Goal: Information Seeking & Learning: Understand process/instructions

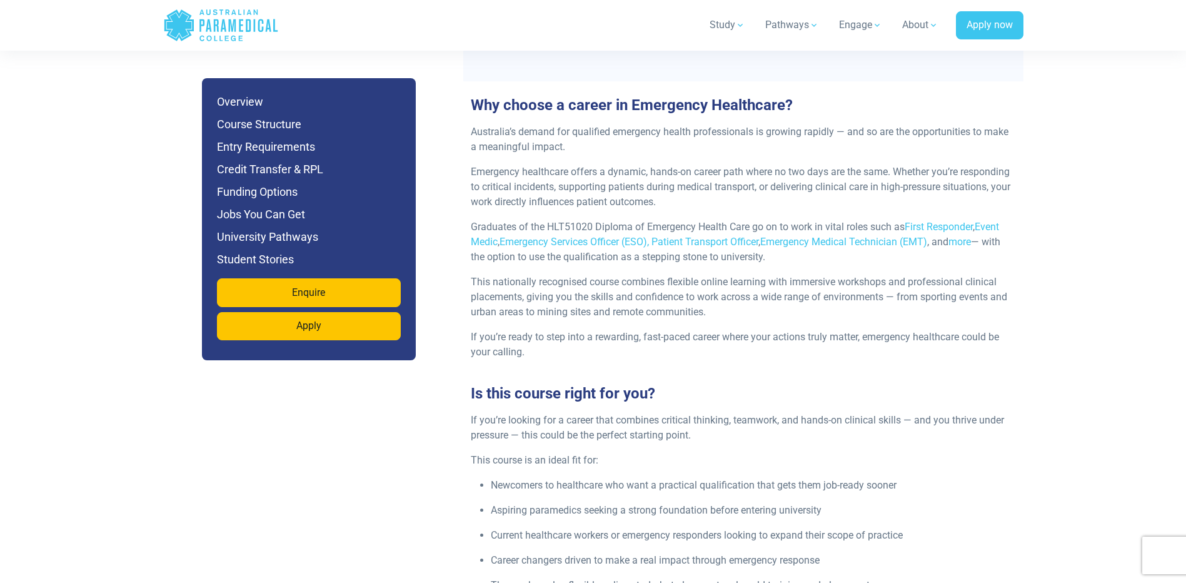
scroll to position [1375, 0]
click at [239, 193] on h6 "Funding Options" at bounding box center [309, 192] width 184 height 18
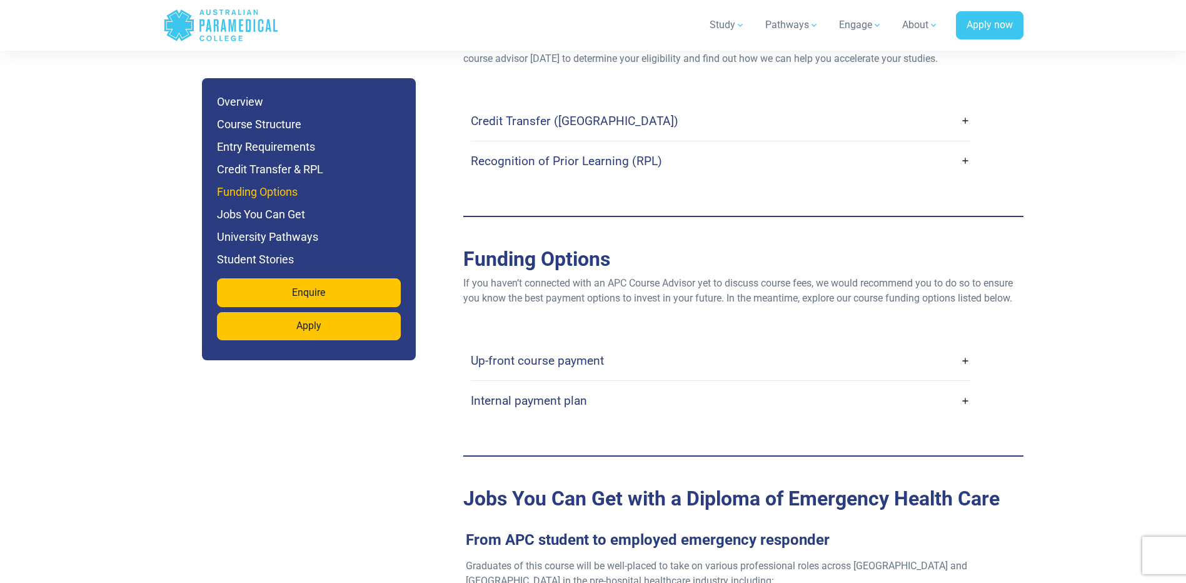
scroll to position [3853, 0]
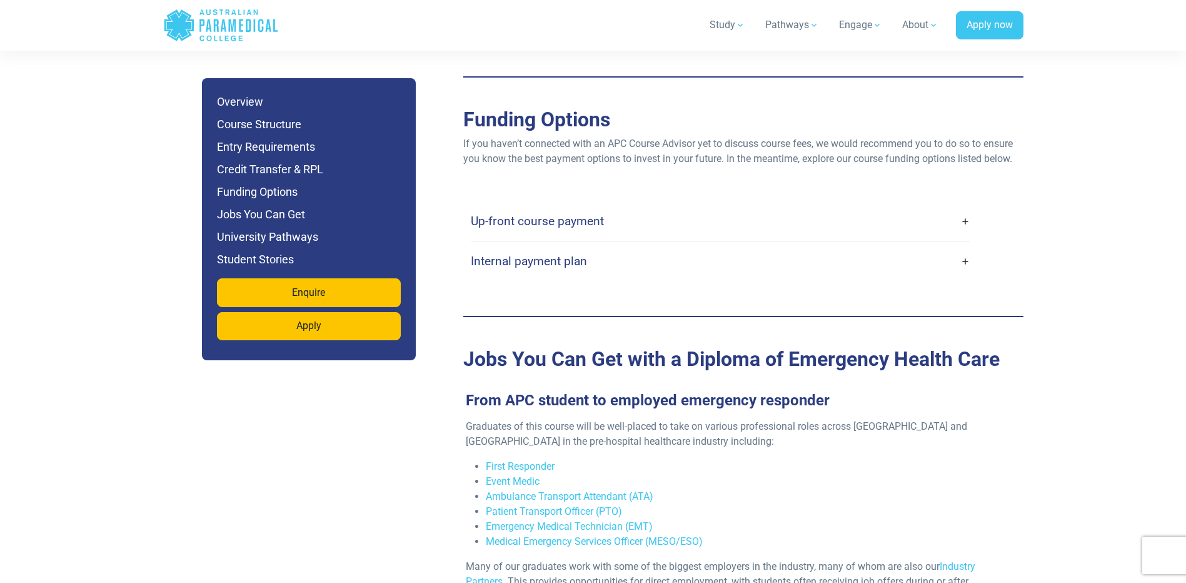
click at [567, 254] on h4 "Internal payment plan" at bounding box center [529, 261] width 116 height 14
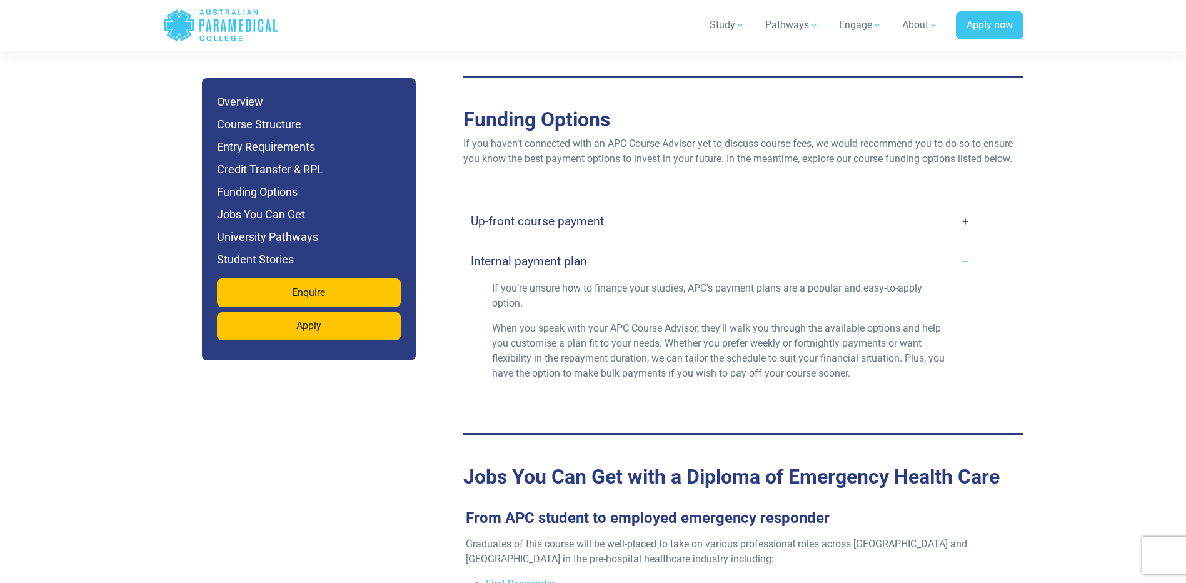
click at [566, 254] on h4 "Internal payment plan" at bounding box center [529, 261] width 116 height 14
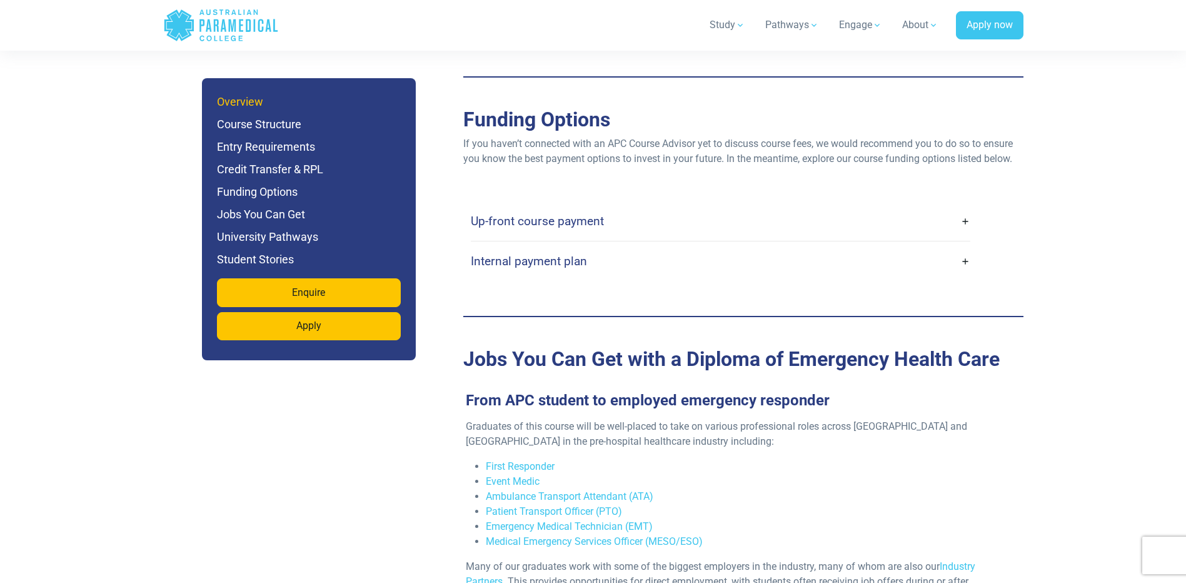
click at [242, 93] on h6 "Overview" at bounding box center [309, 102] width 184 height 18
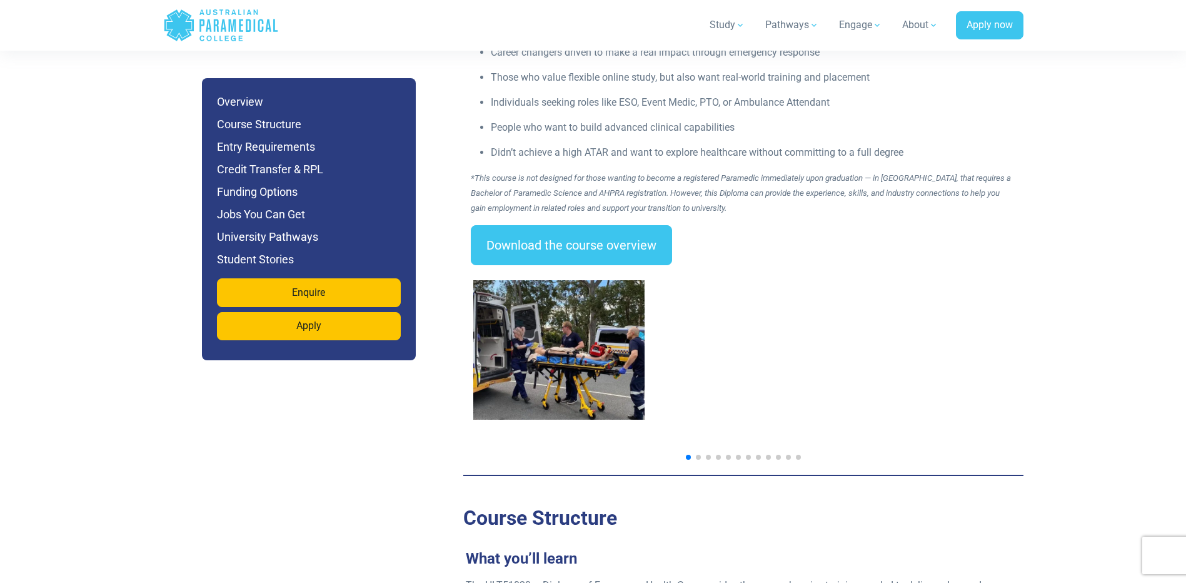
scroll to position [1885, 0]
